Goal: Information Seeking & Learning: Learn about a topic

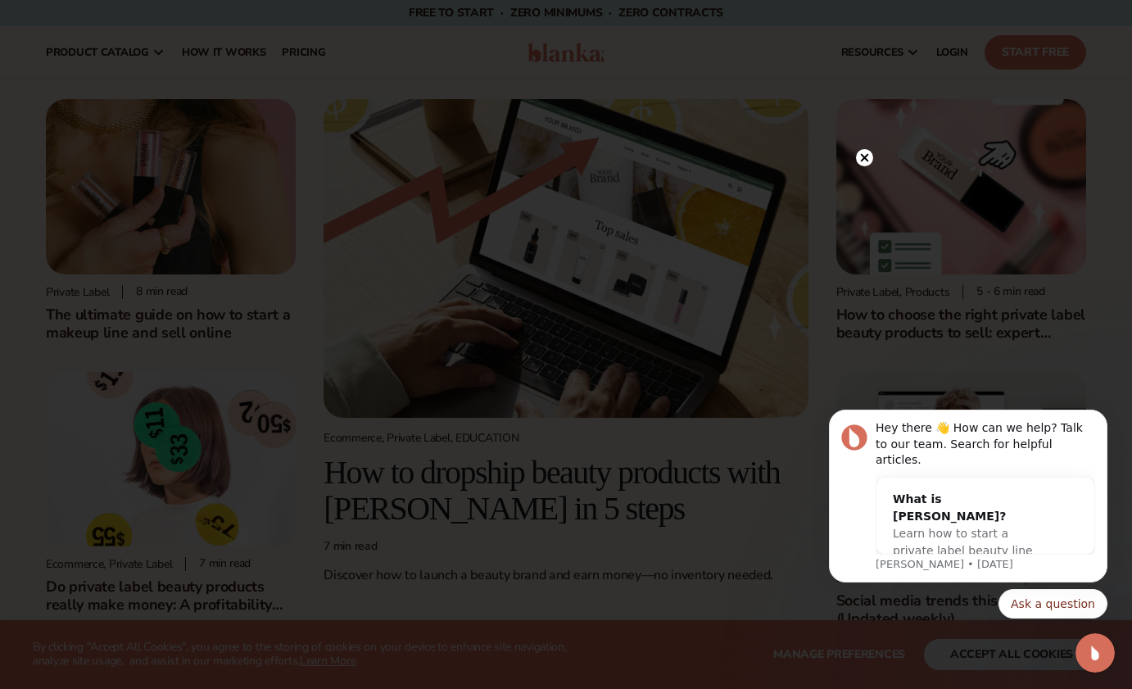
click at [864, 157] on icon at bounding box center [865, 158] width 8 height 8
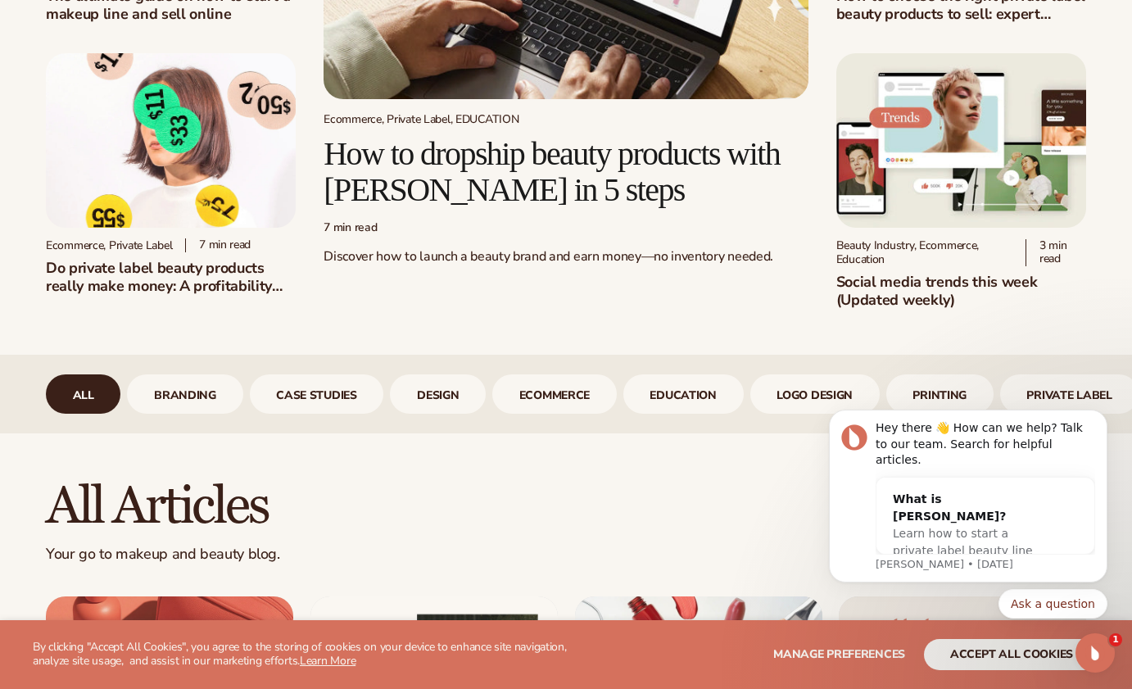
scroll to position [324, 0]
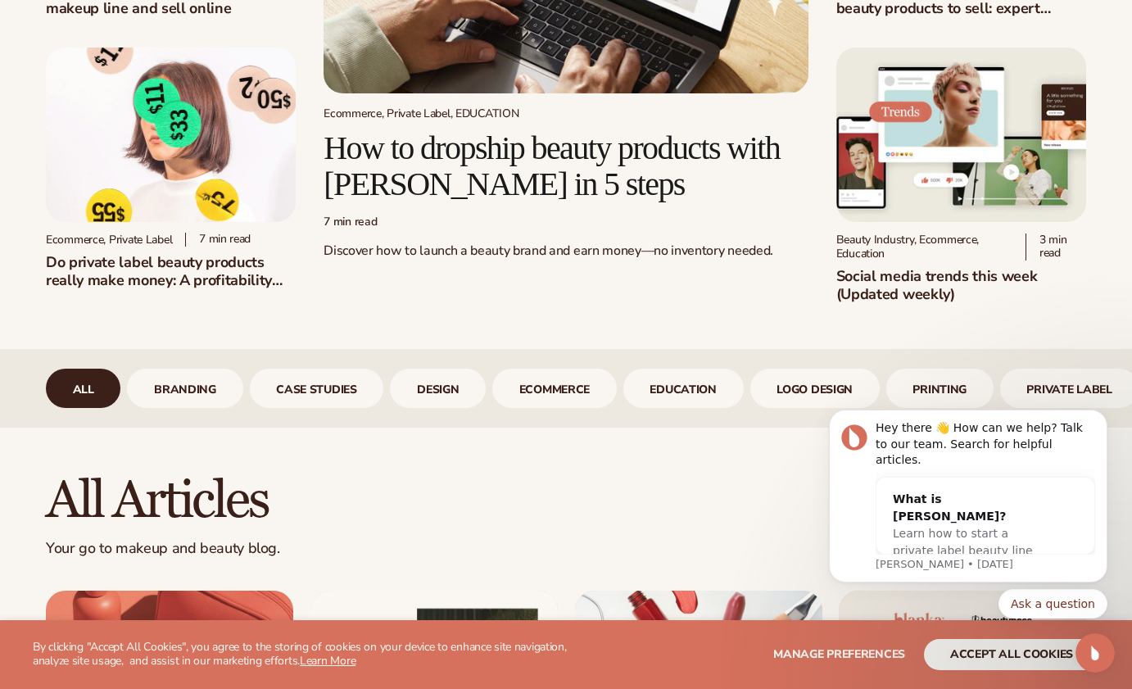
click at [372, 237] on h2 "Discover how to launch a beauty brand and earn money—no inventory needed." at bounding box center [566, 250] width 484 height 43
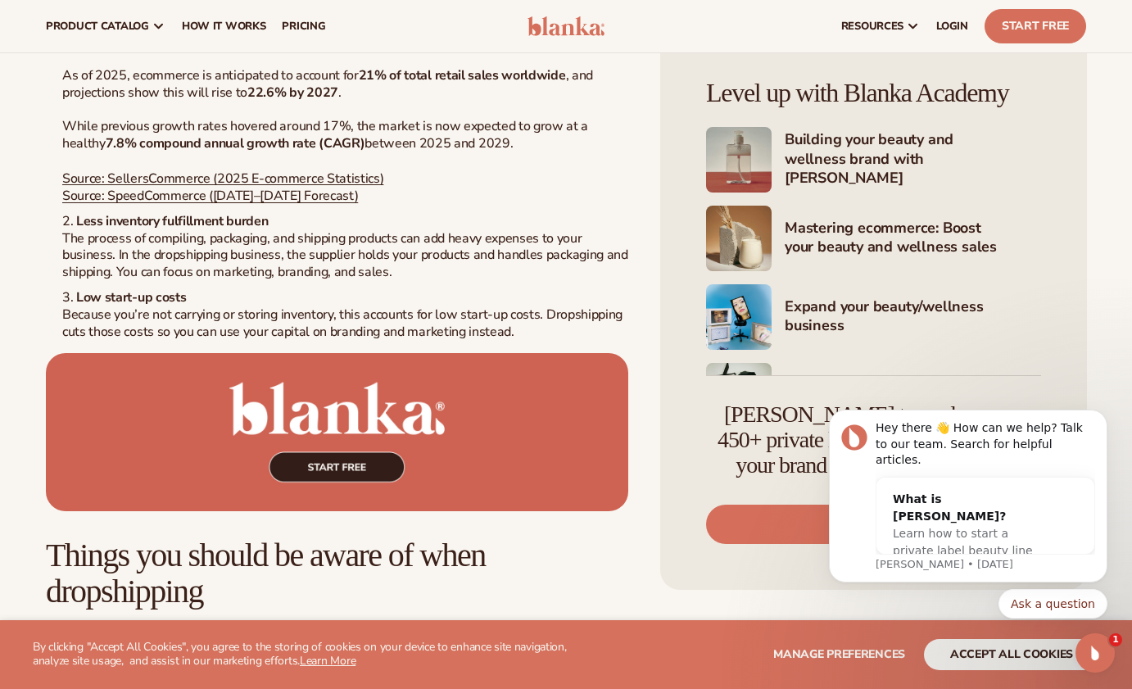
scroll to position [2370, 0]
